Goal: Transaction & Acquisition: Download file/media

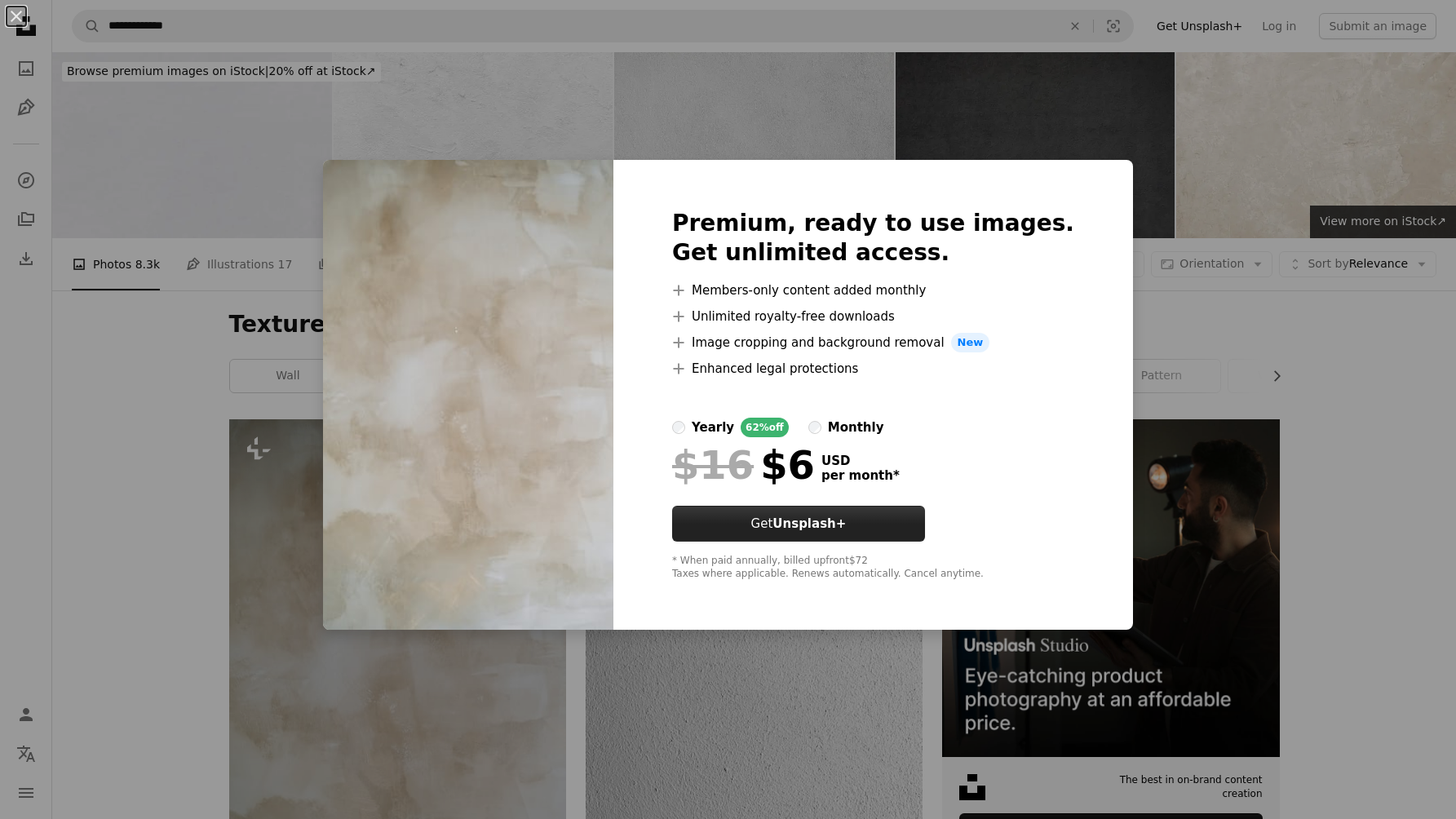
scroll to position [229, 0]
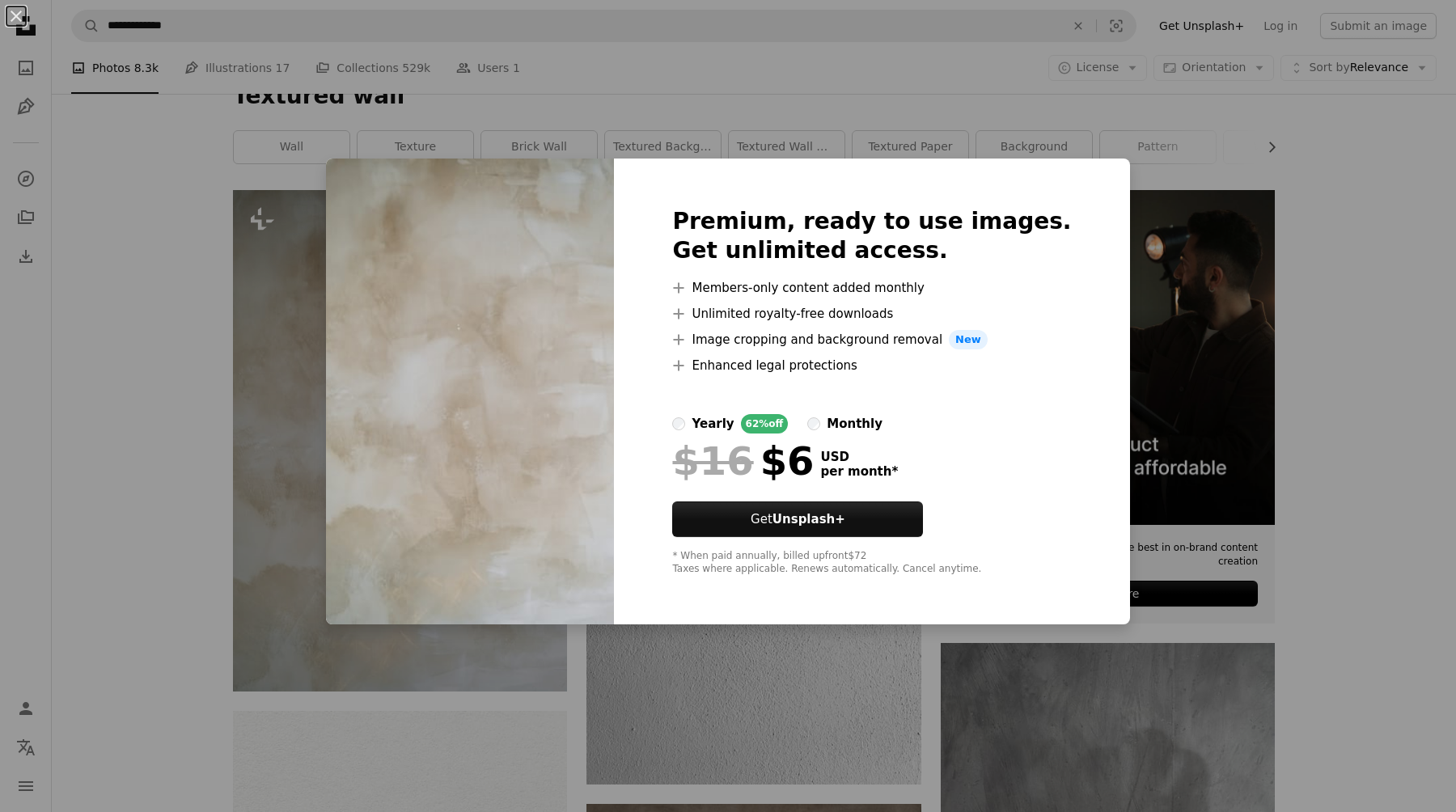
click at [188, 382] on div "An X shape Premium, ready to use images. Get unlimited access. A plus sign Memb…" at bounding box center [728, 406] width 1456 height 812
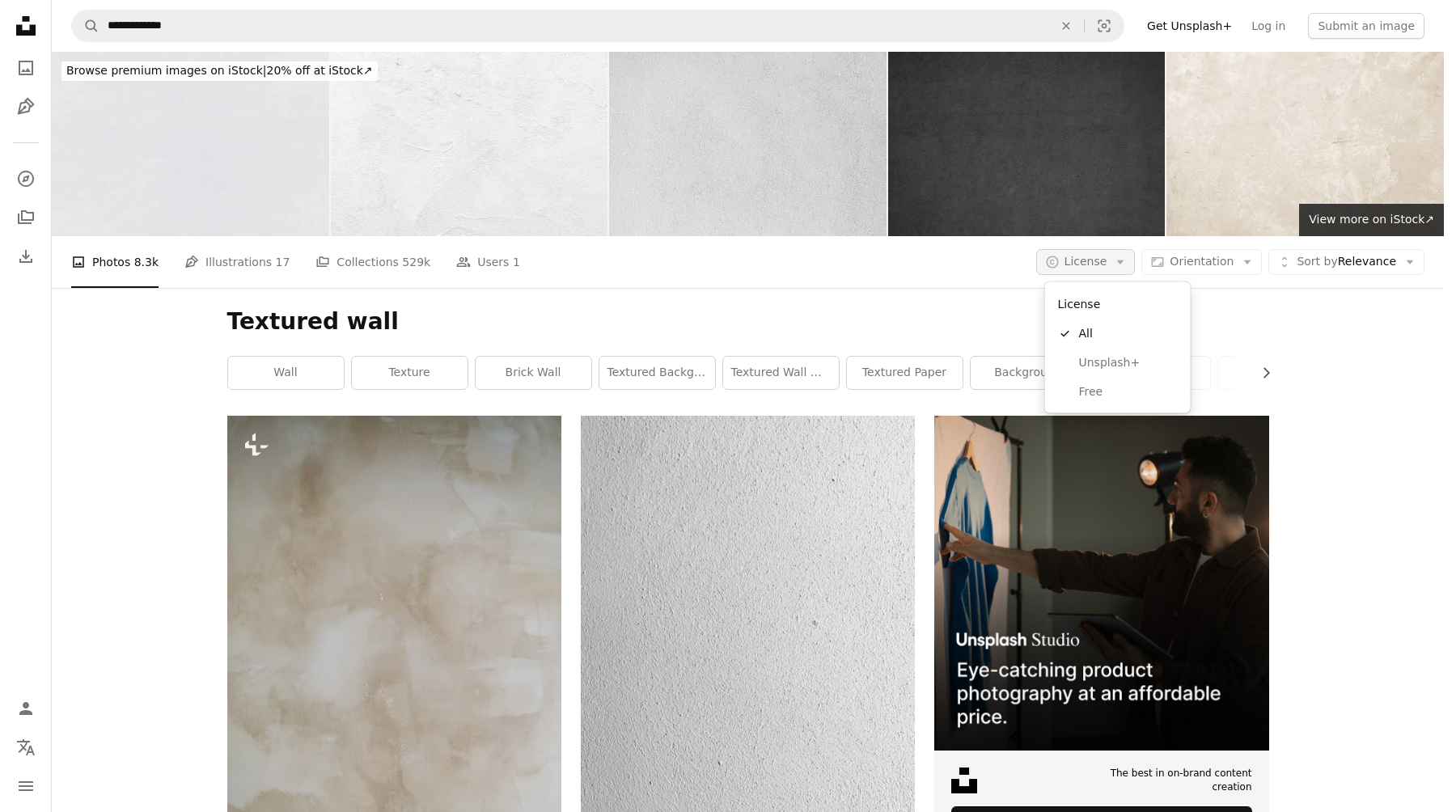
click at [1135, 249] on button "A copyright icon © License Arrow down" at bounding box center [1086, 263] width 99 height 26
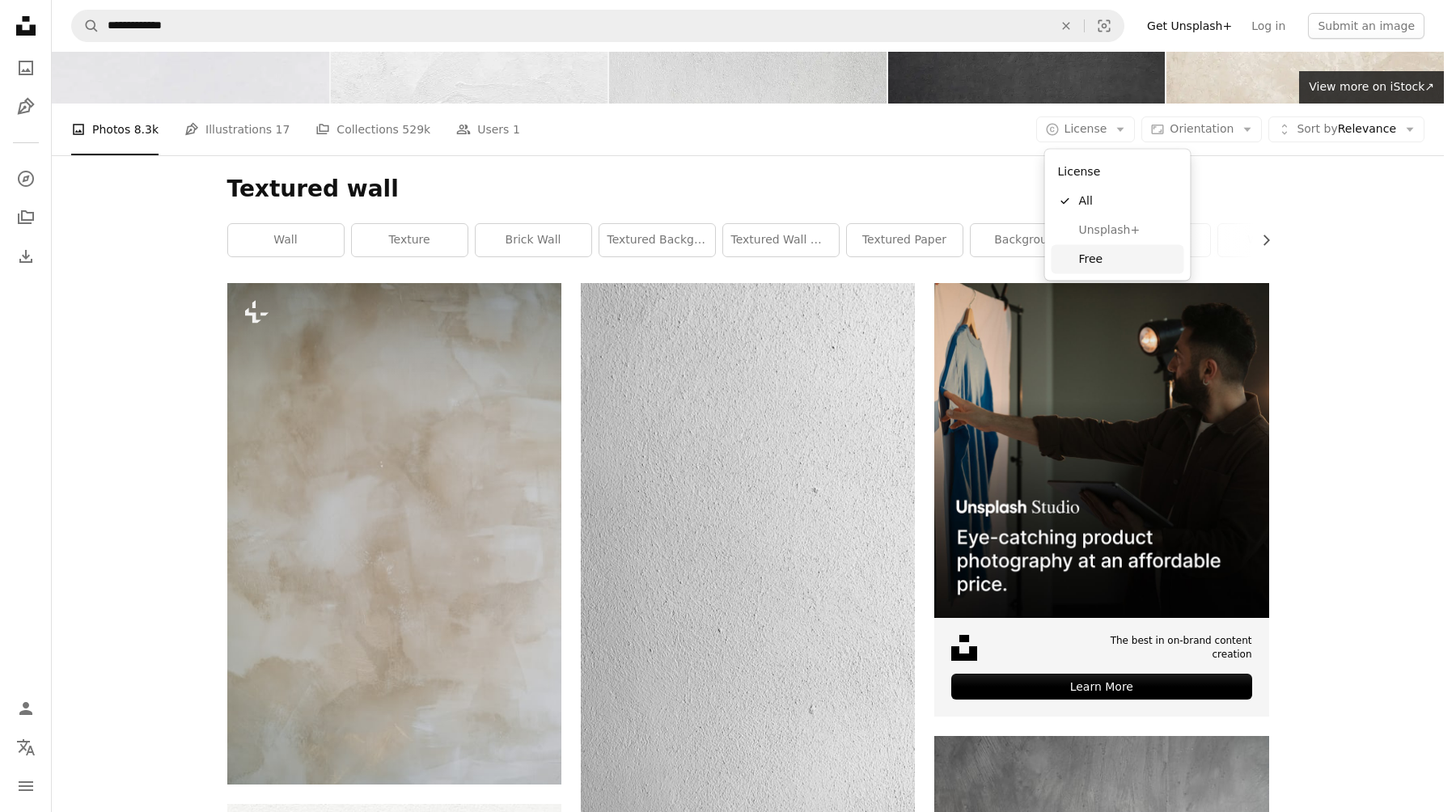
click at [1119, 253] on span "Free" at bounding box center [1127, 259] width 99 height 16
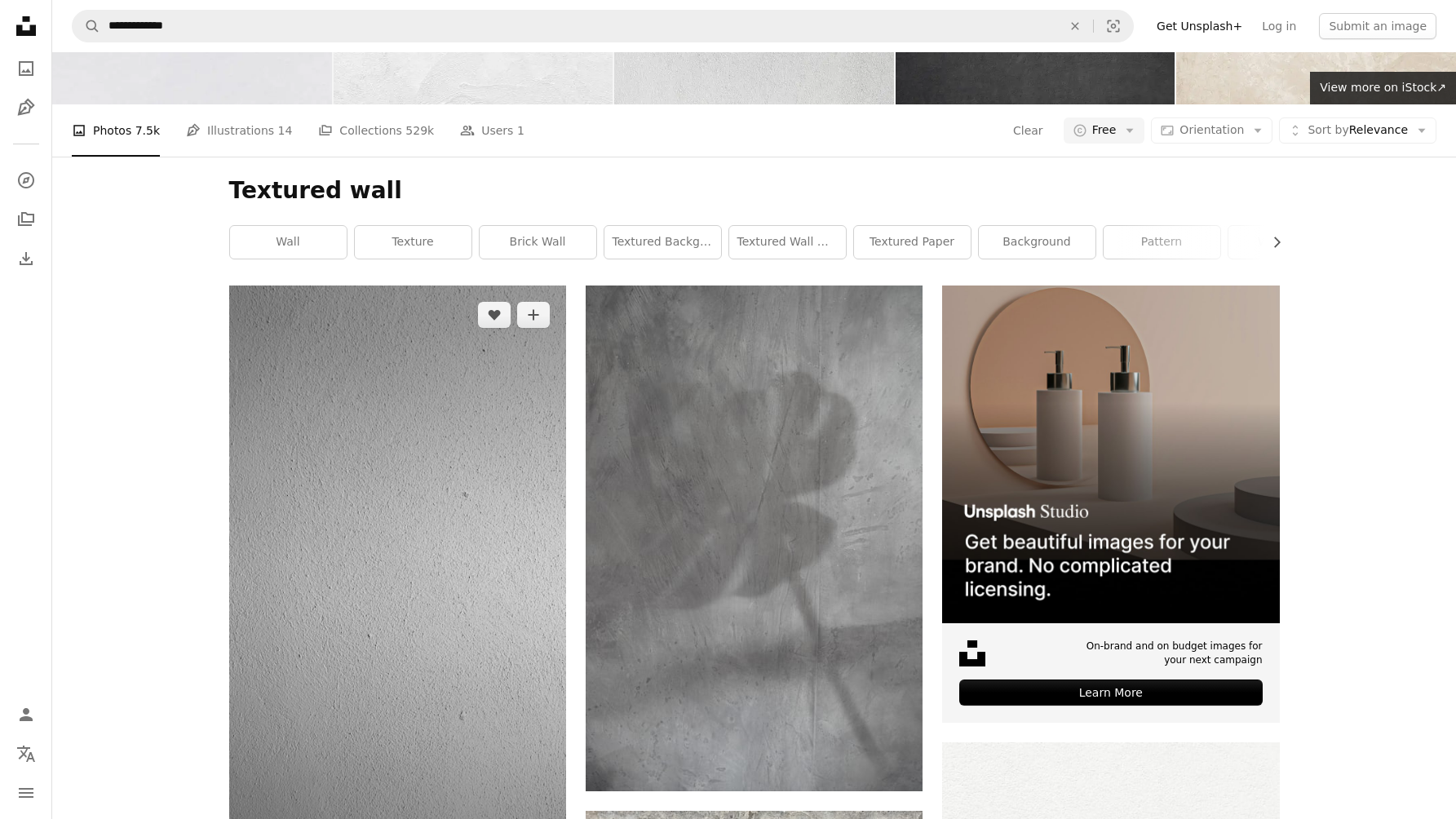
scroll to position [375, 0]
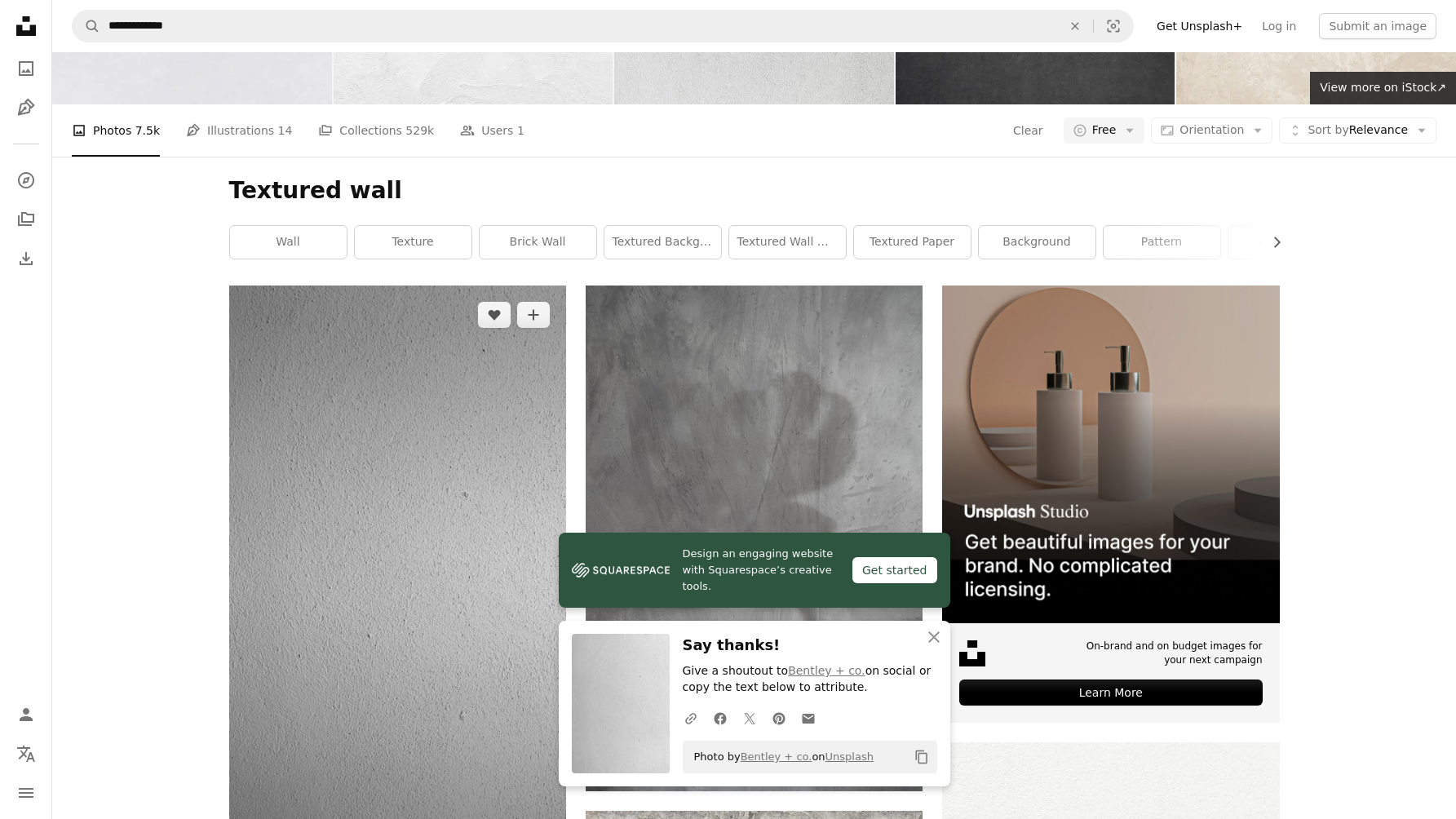
scroll to position [1030, 0]
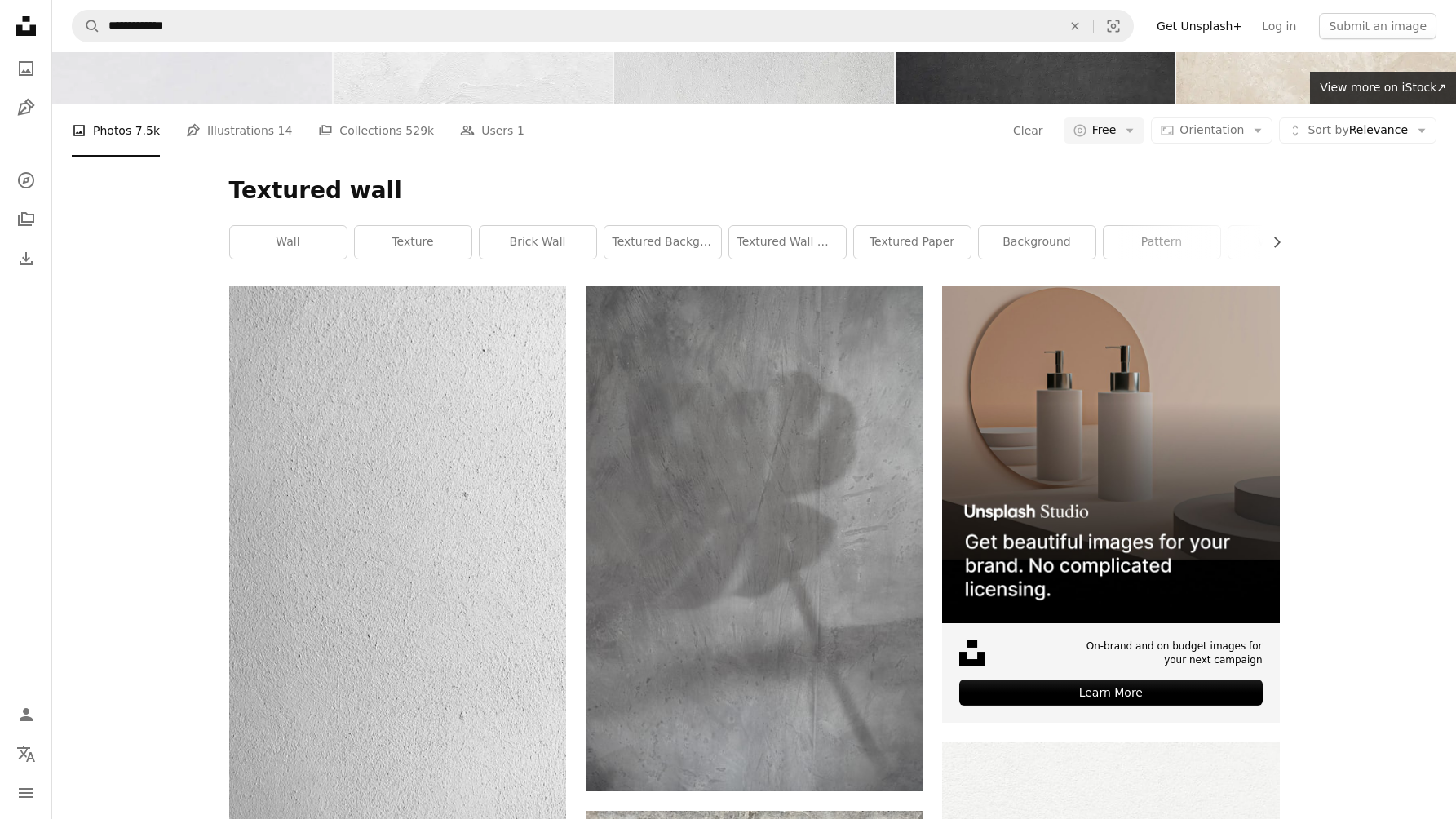
scroll to position [1927, 0]
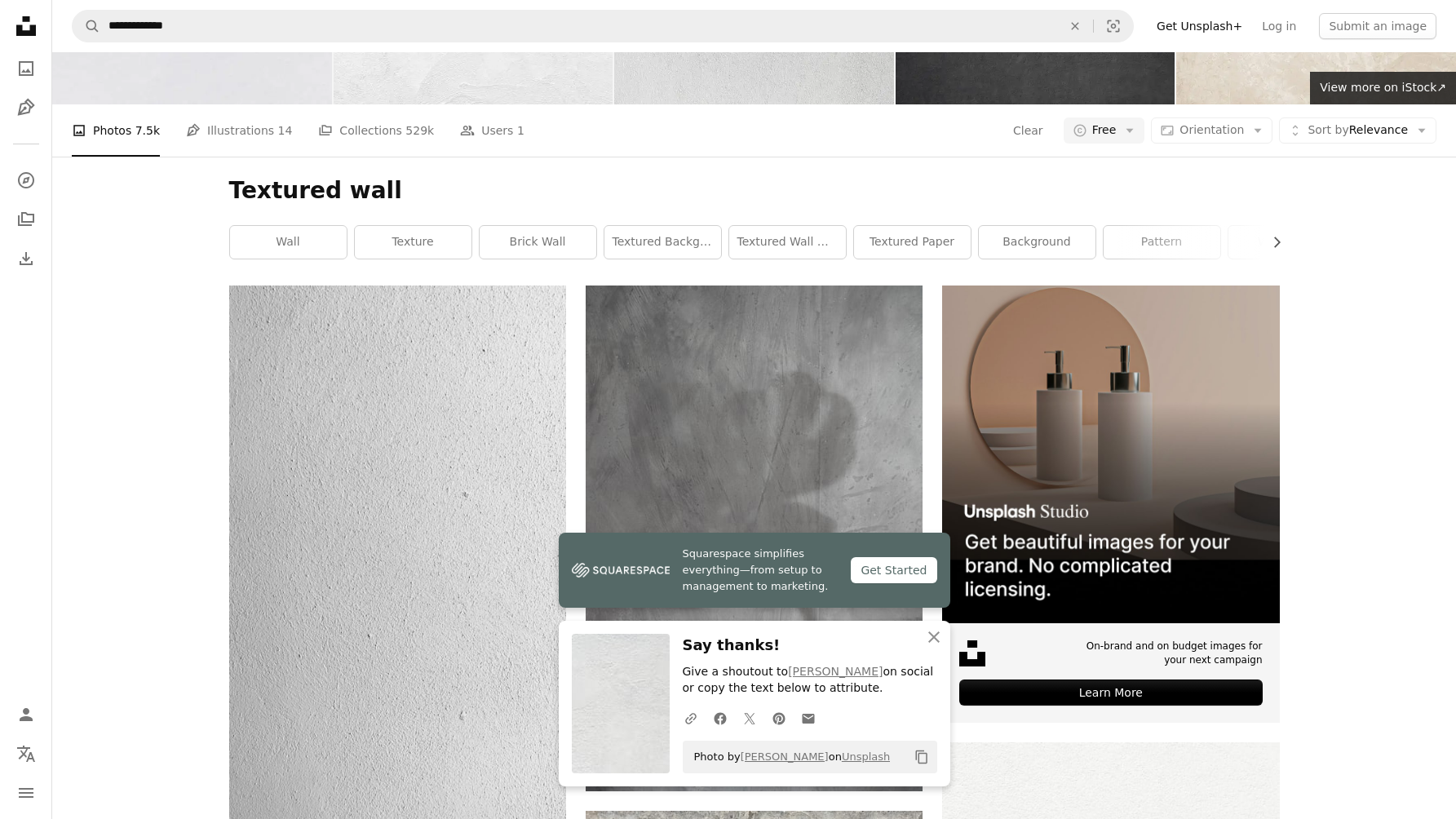
scroll to position [3204, 0]
